Goal: Task Accomplishment & Management: Manage account settings

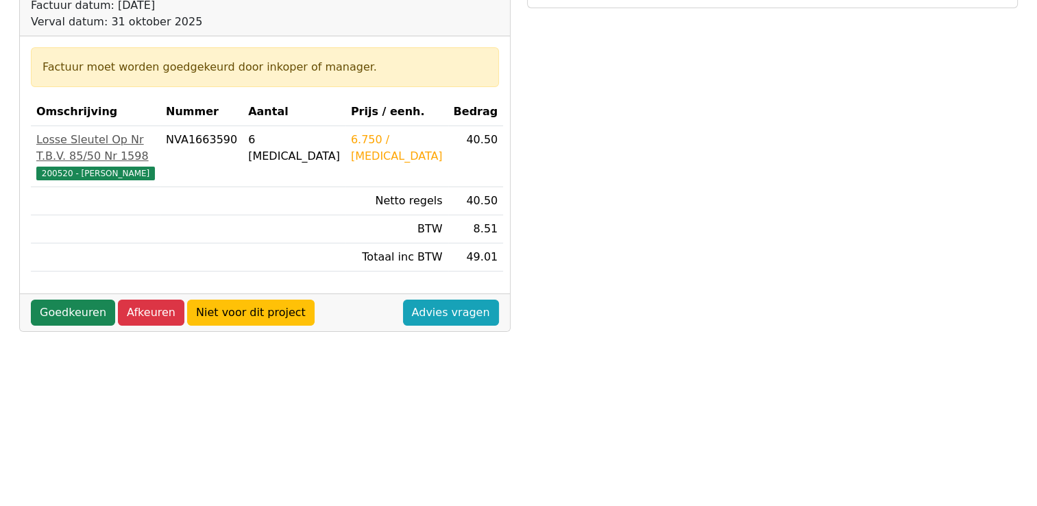
scroll to position [206, 0]
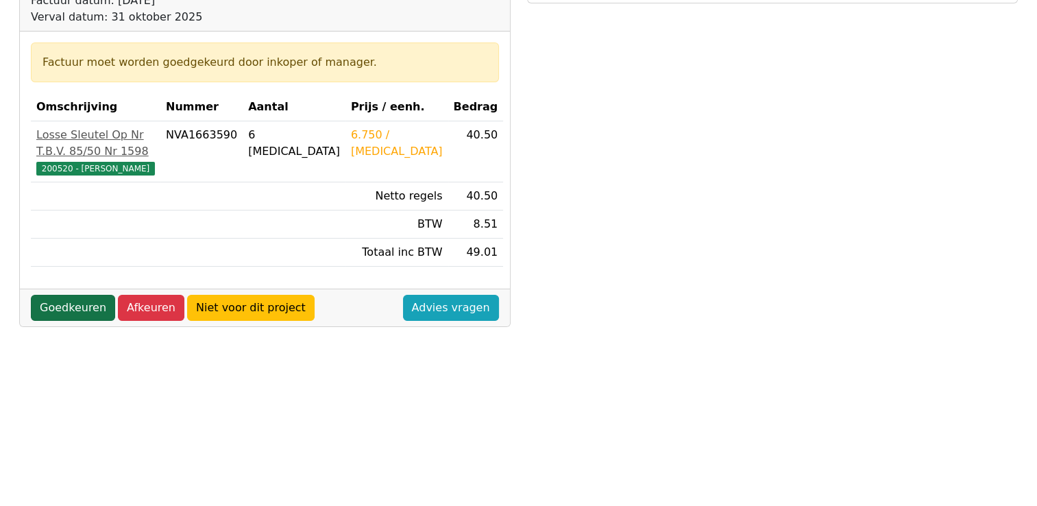
click at [75, 295] on link "Goedkeuren" at bounding box center [73, 308] width 84 height 26
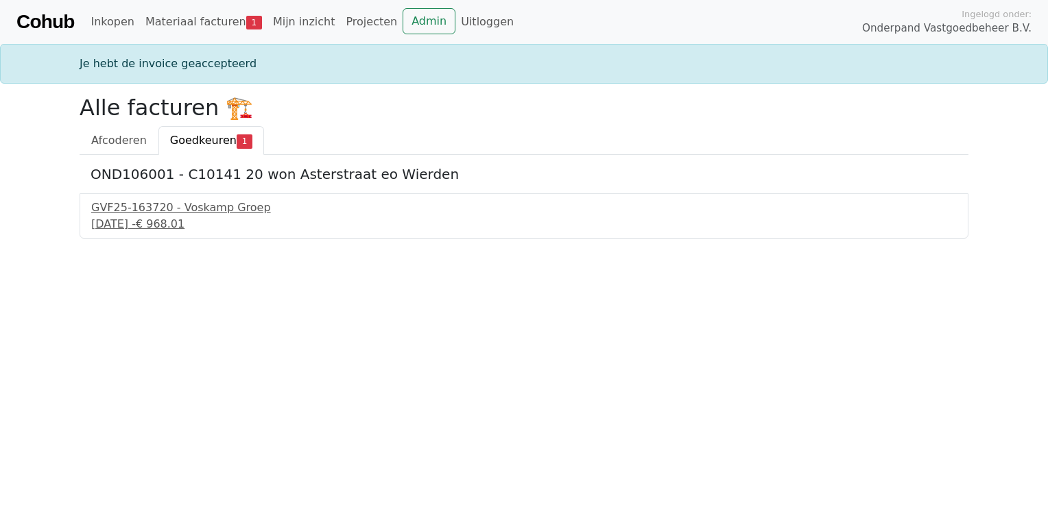
click at [207, 138] on span "Goedkeuren" at bounding box center [203, 140] width 66 height 13
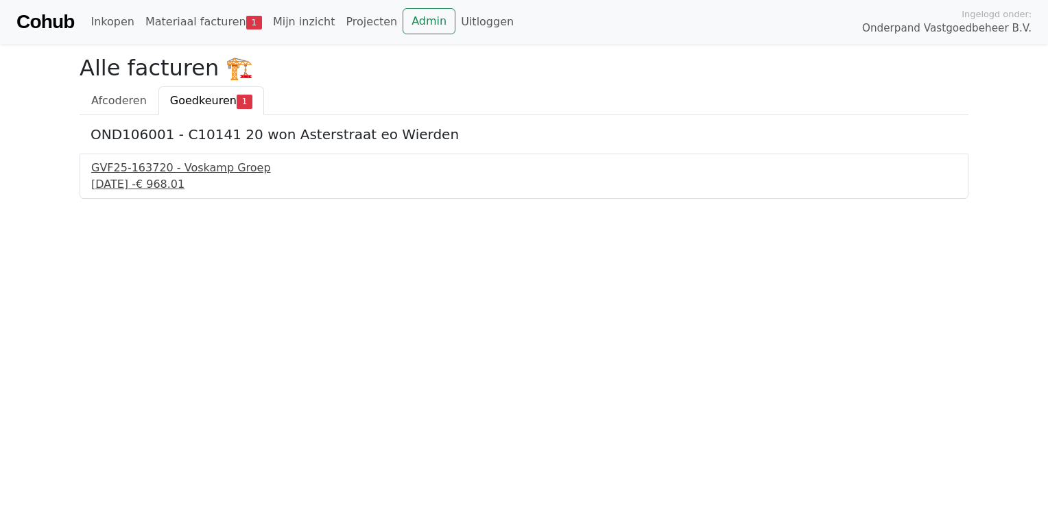
click at [186, 169] on div "GVF25-163720 - Voskamp Groep" at bounding box center [523, 168] width 865 height 16
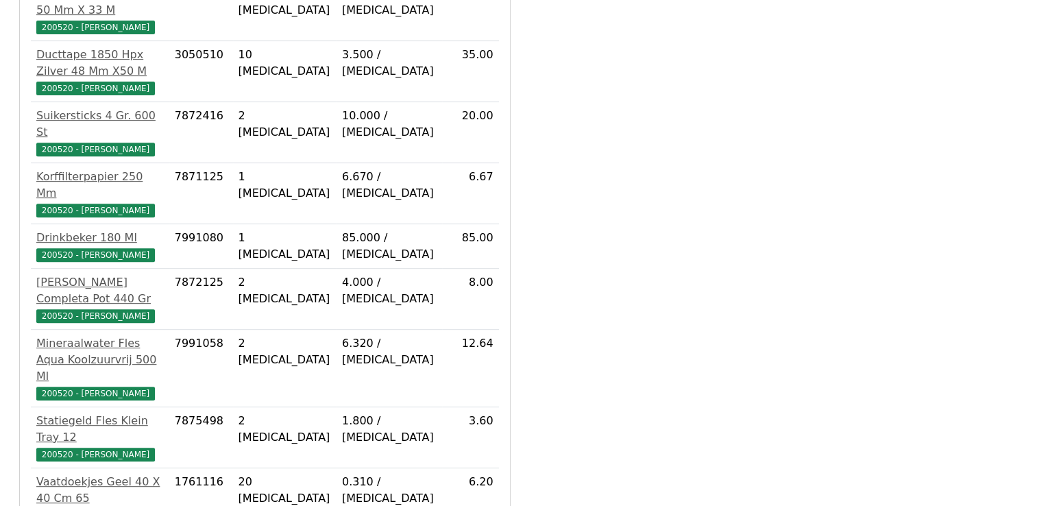
scroll to position [531, 0]
